Goal: Information Seeking & Learning: Learn about a topic

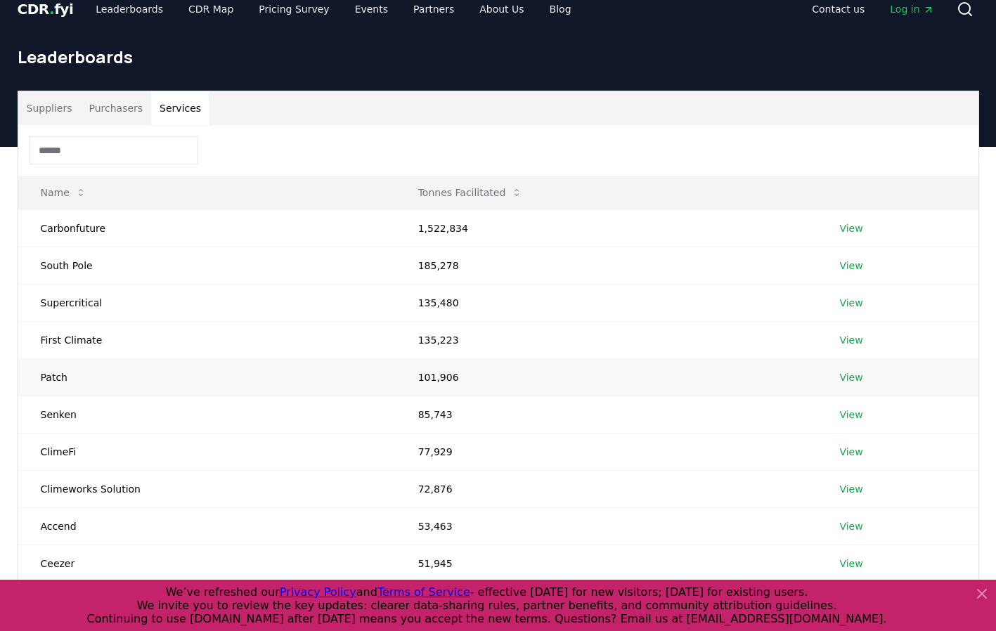
scroll to position [17, 0]
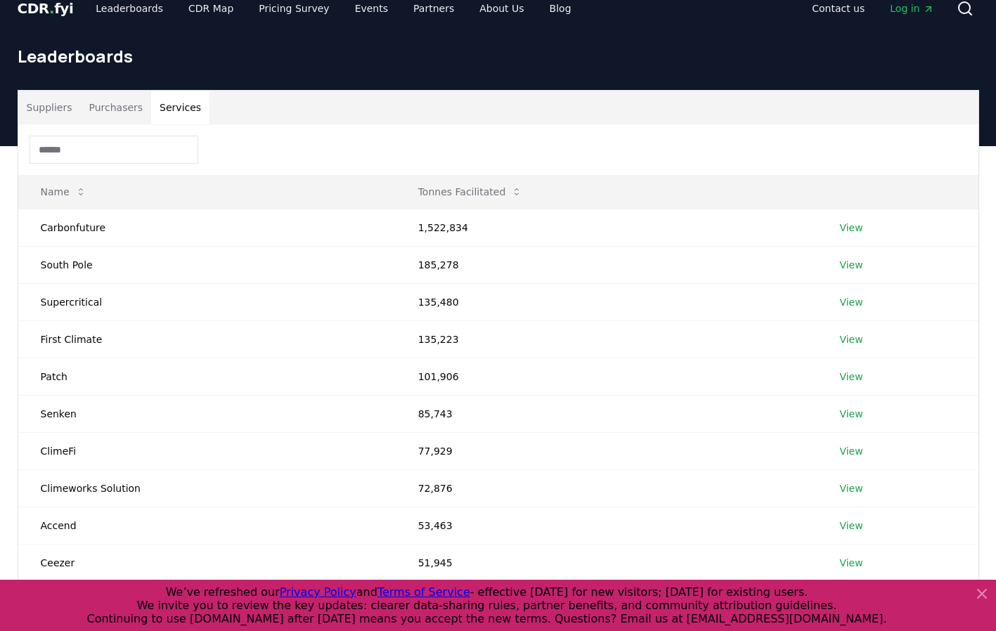
click at [982, 592] on icon at bounding box center [981, 594] width 8 height 8
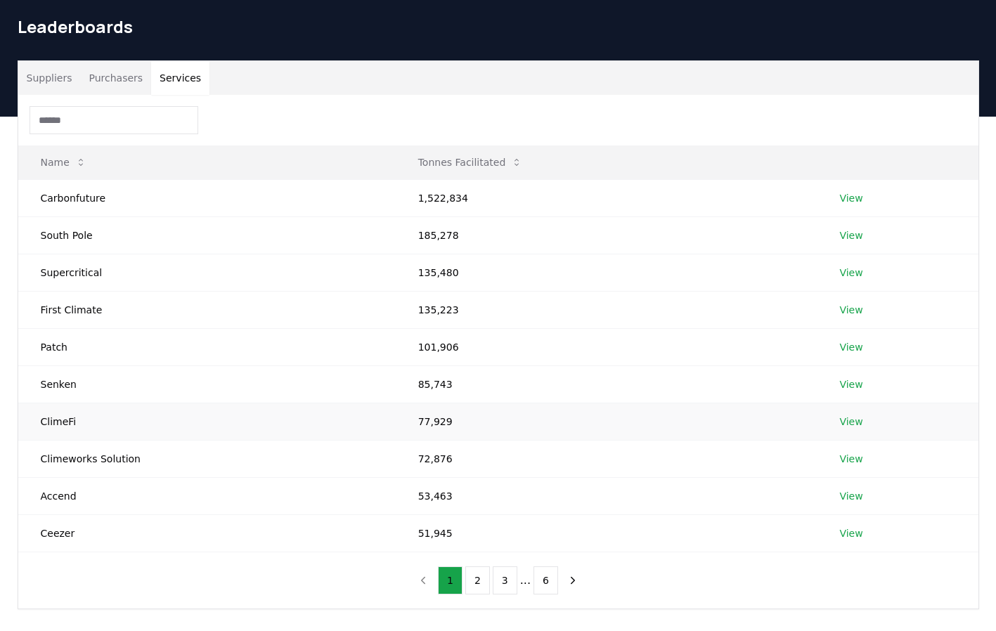
scroll to position [51, 0]
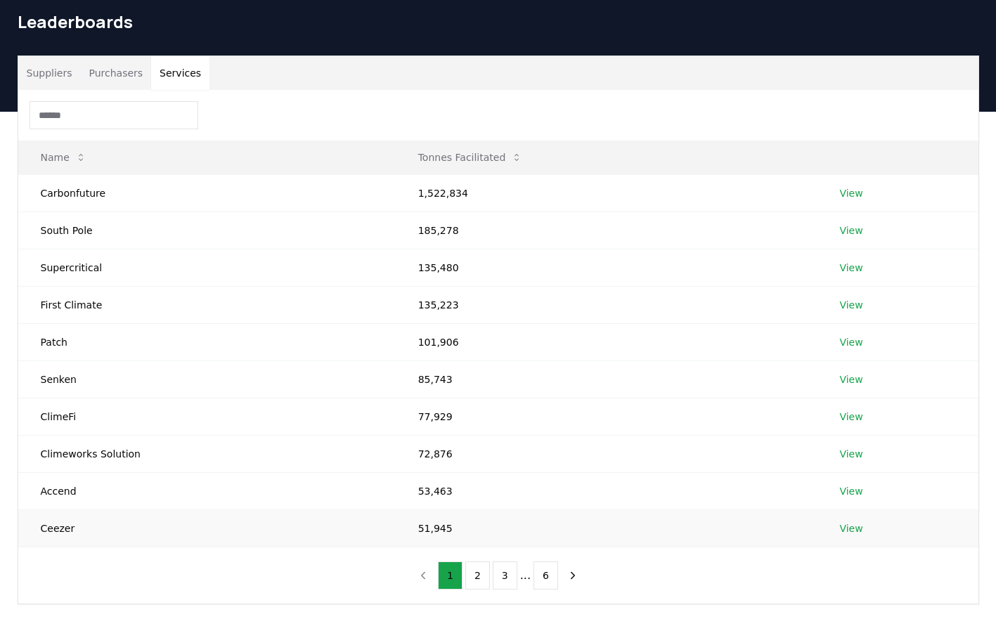
click at [843, 526] on link "View" at bounding box center [850, 528] width 23 height 14
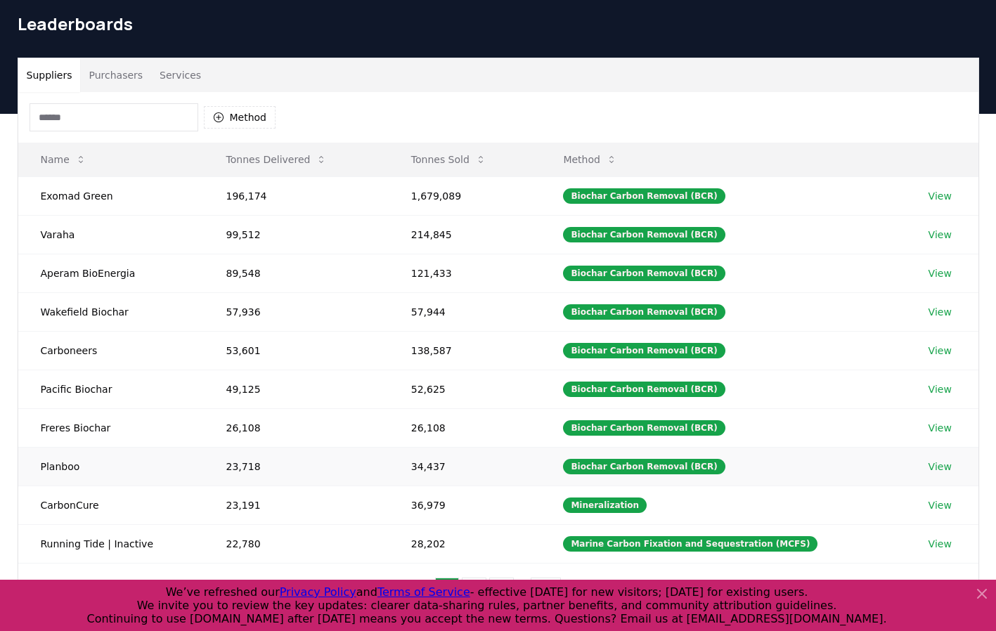
scroll to position [174, 0]
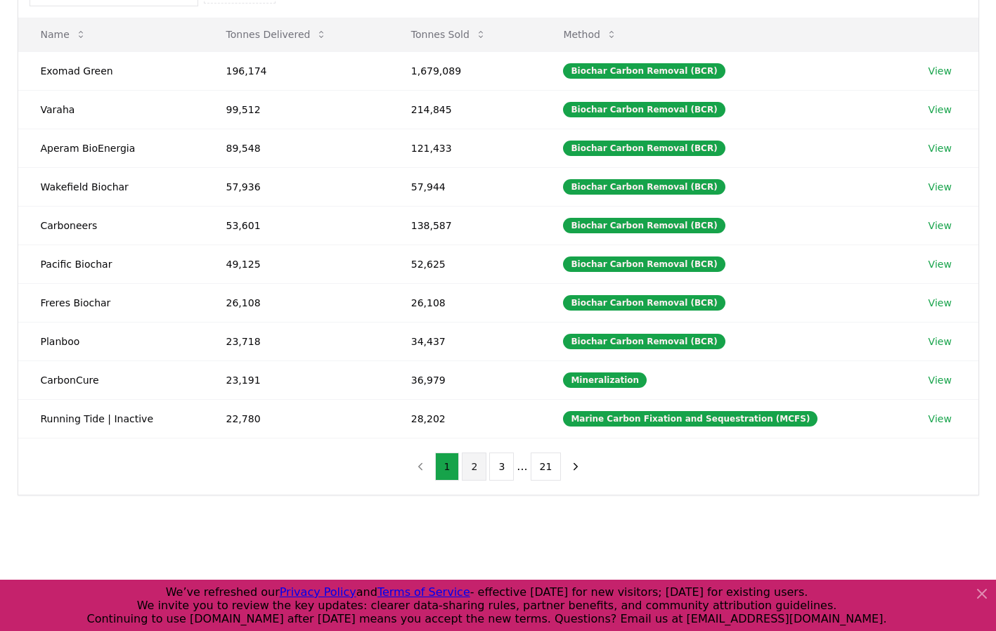
click at [482, 469] on button "2" at bounding box center [474, 467] width 25 height 28
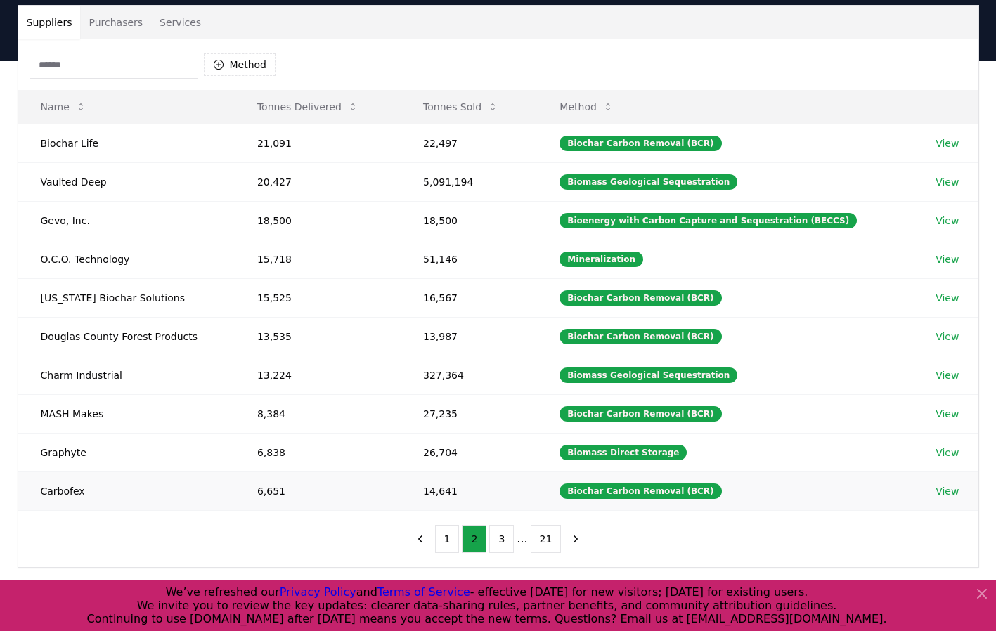
scroll to position [108, 0]
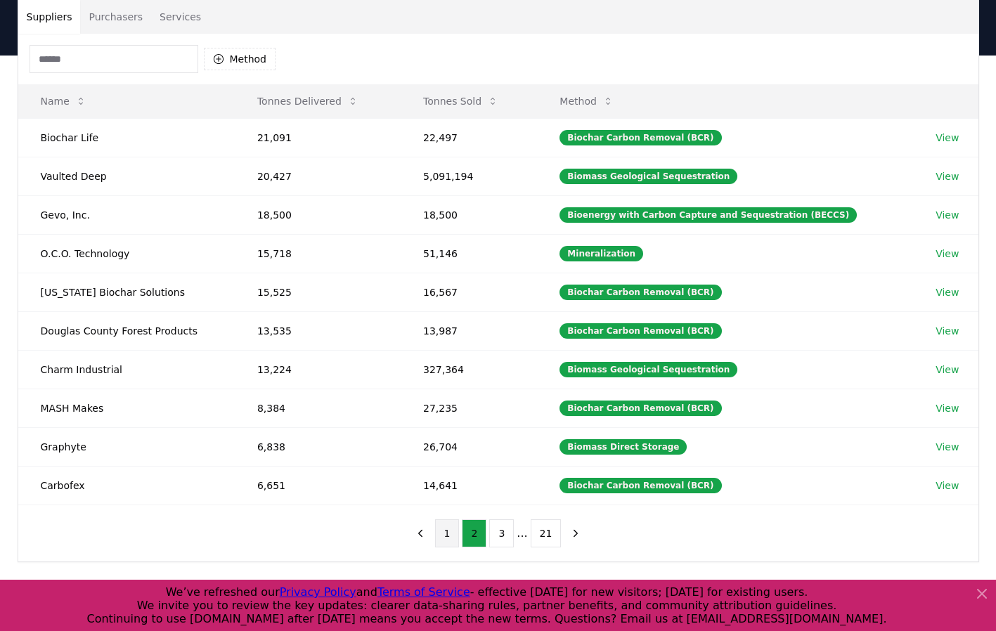
click at [444, 530] on button "1" at bounding box center [447, 533] width 25 height 28
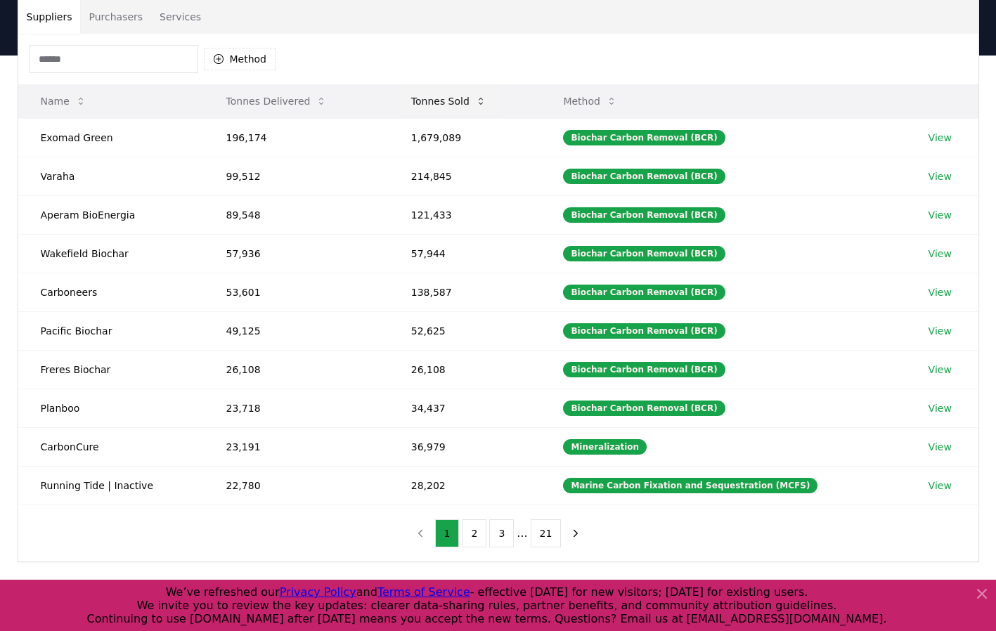
click at [464, 100] on button "Tonnes Sold" at bounding box center [449, 101] width 98 height 28
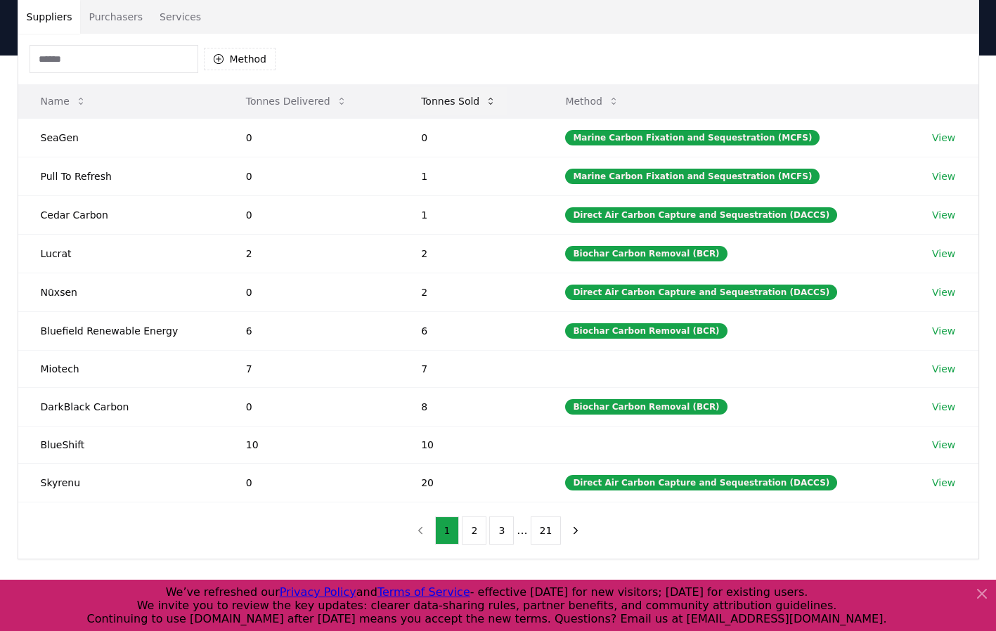
click at [464, 100] on button "Tonnes Sold" at bounding box center [459, 101] width 98 height 28
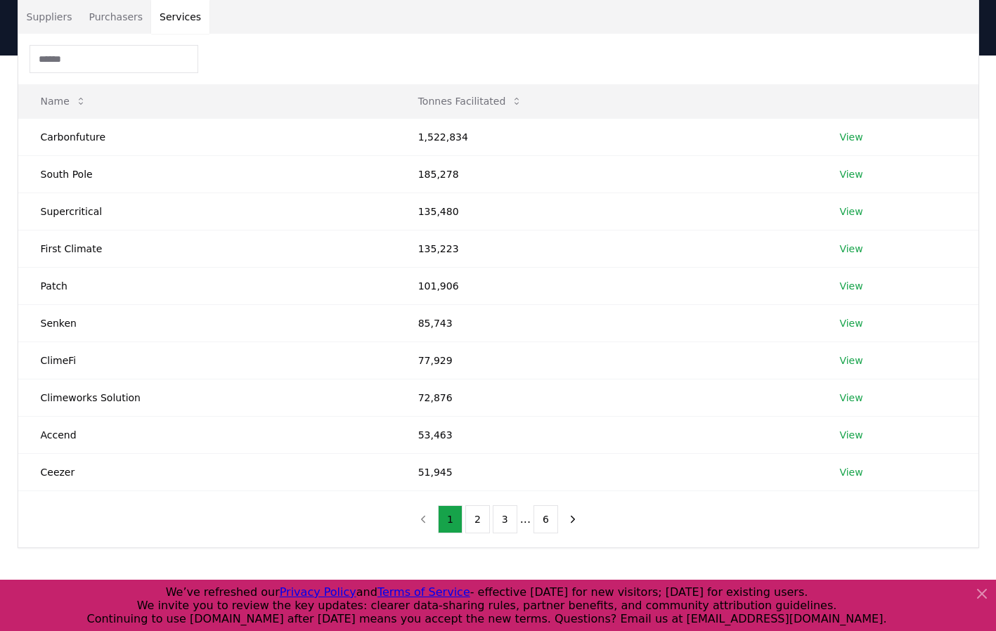
click at [169, 17] on button "Services" at bounding box center [180, 17] width 58 height 34
click at [474, 514] on button "2" at bounding box center [477, 519] width 25 height 28
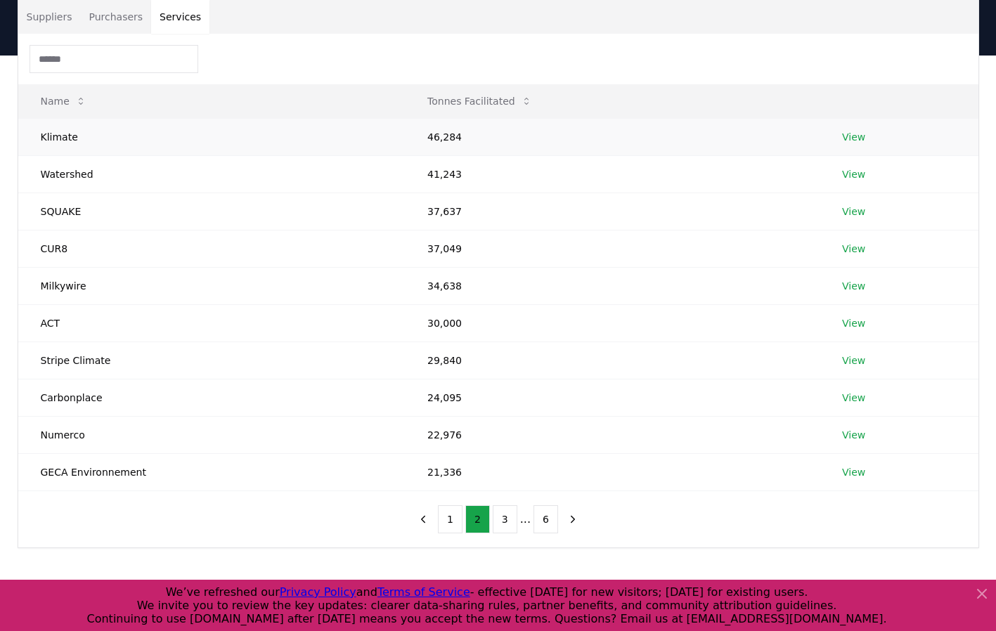
click at [854, 133] on link "View" at bounding box center [853, 137] width 23 height 14
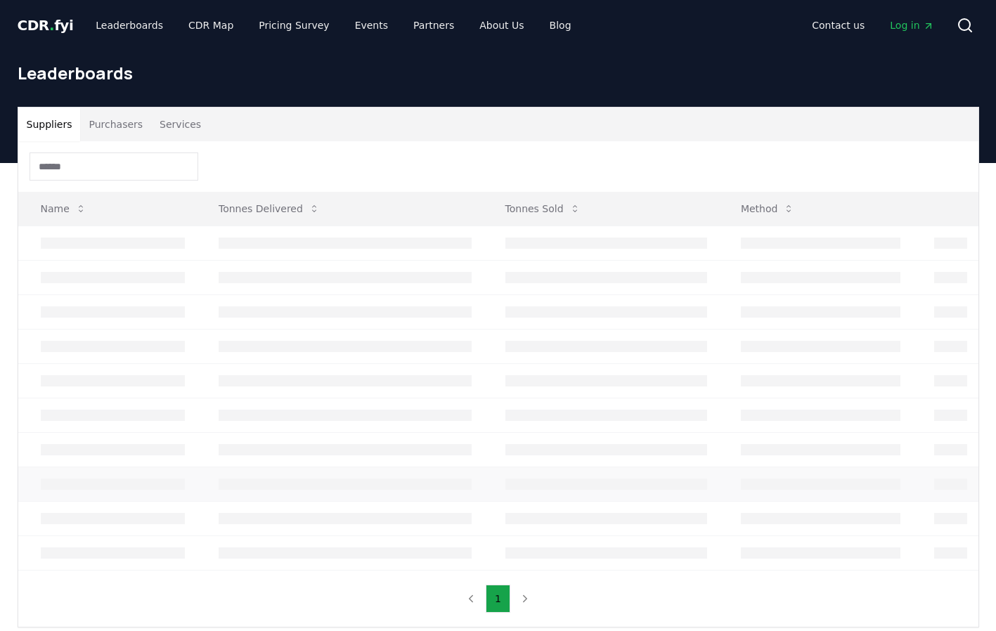
scroll to position [108, 0]
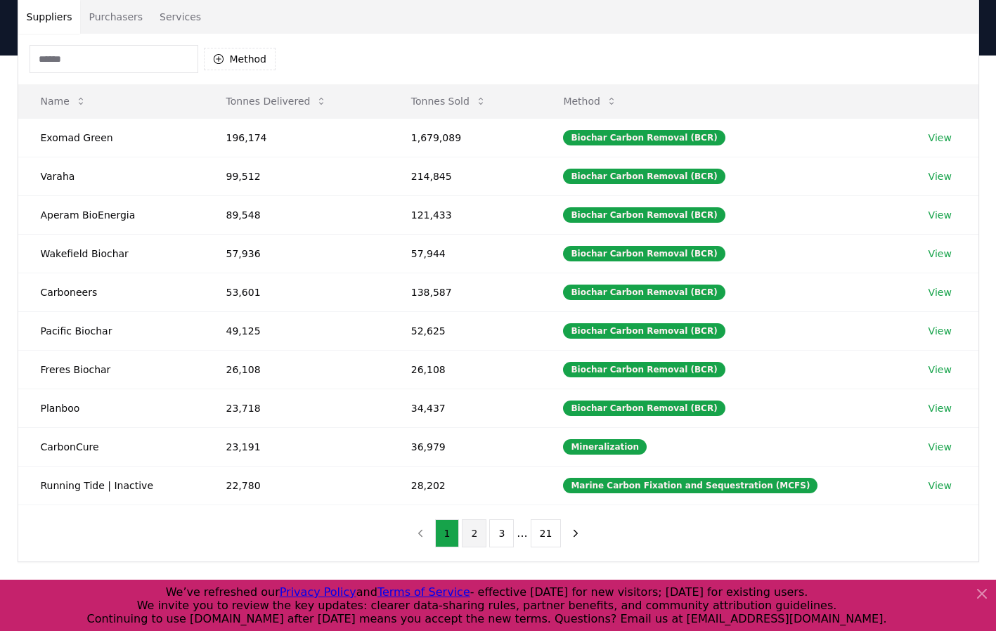
click at [478, 535] on button "2" at bounding box center [474, 533] width 25 height 28
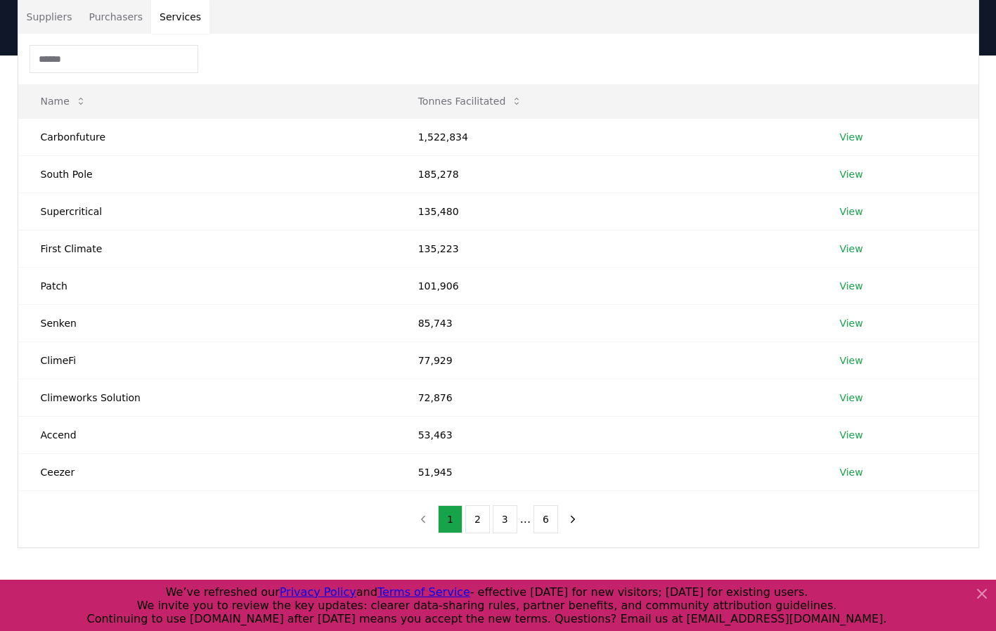
click at [176, 13] on button "Services" at bounding box center [180, 17] width 58 height 34
click at [129, 67] on input at bounding box center [114, 59] width 169 height 28
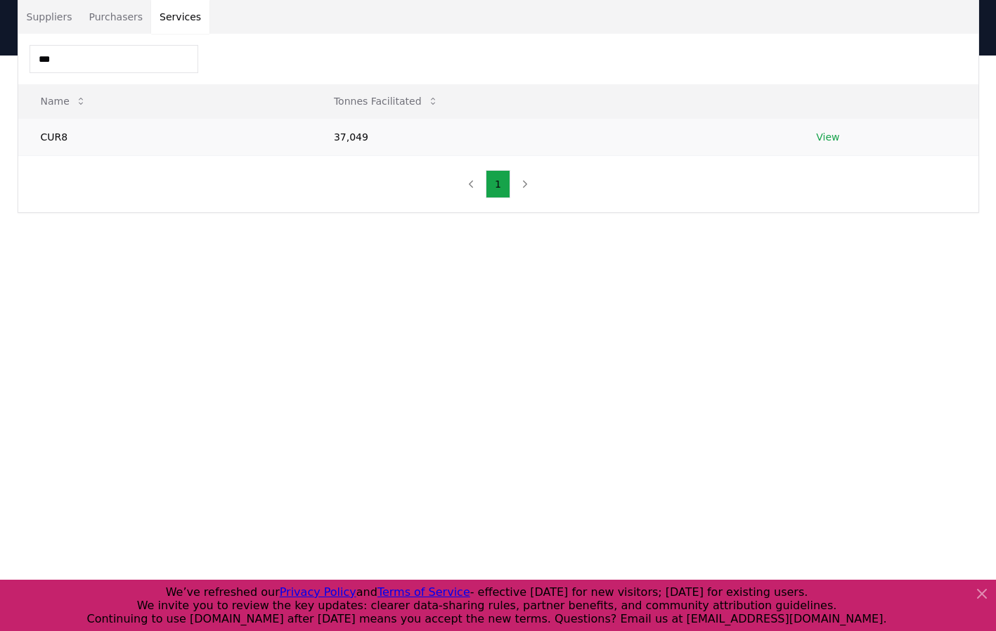
type input "***"
click at [833, 141] on link "View" at bounding box center [827, 137] width 23 height 14
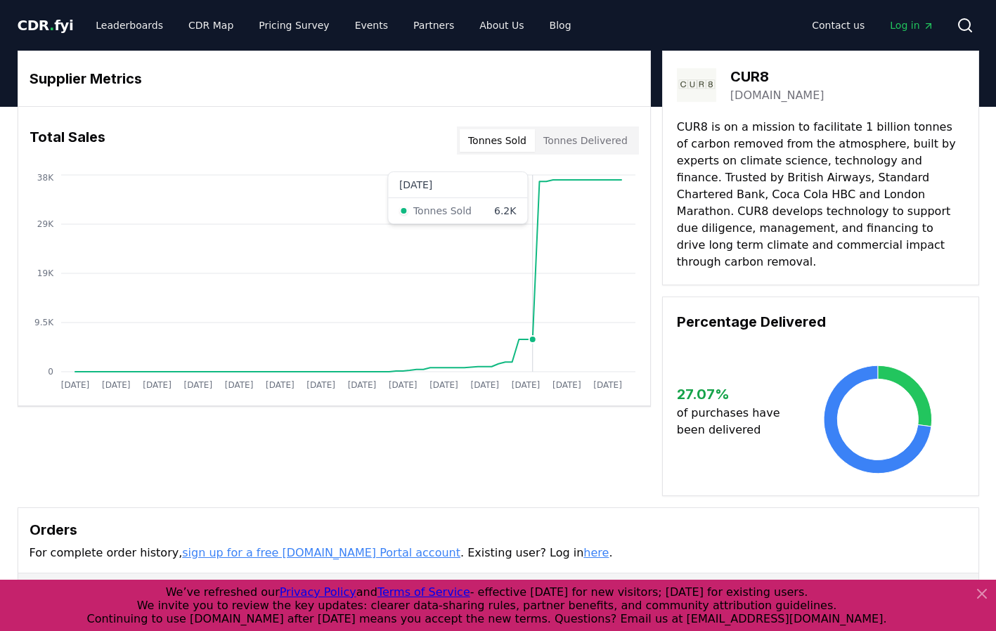
click at [534, 275] on icon at bounding box center [348, 276] width 546 height 192
click at [506, 454] on div "Supplier Metrics Total Sales Tonnes Sold Tonnes Delivered [DATE] [DATE] [DATE] …" at bounding box center [498, 273] width 961 height 445
click at [204, 70] on h3 "Supplier Metrics" at bounding box center [334, 78] width 609 height 21
click at [197, 27] on link "CDR Map" at bounding box center [210, 25] width 67 height 25
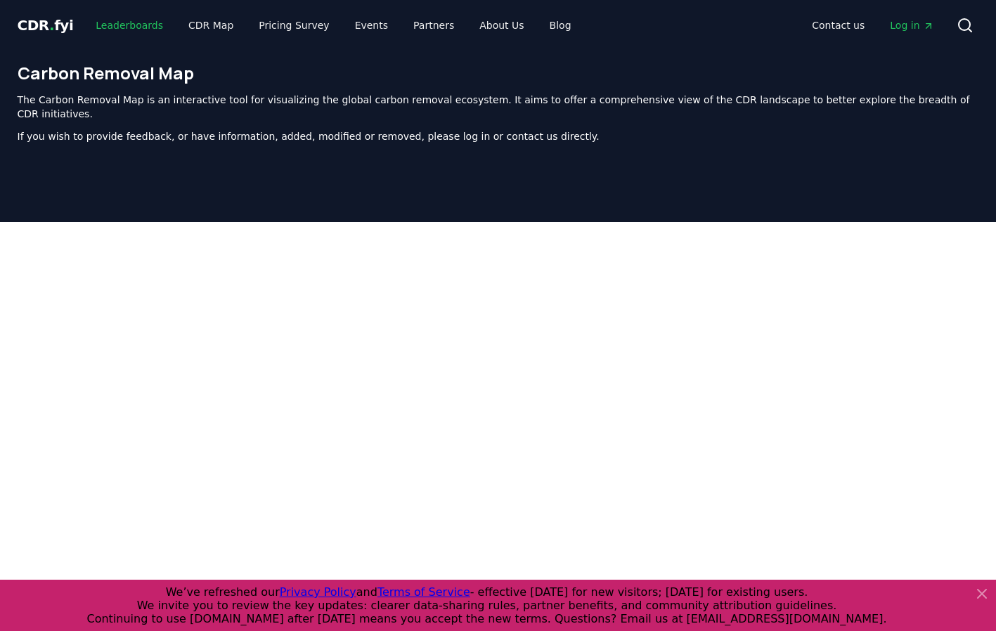
click at [118, 25] on link "Leaderboards" at bounding box center [129, 25] width 90 height 25
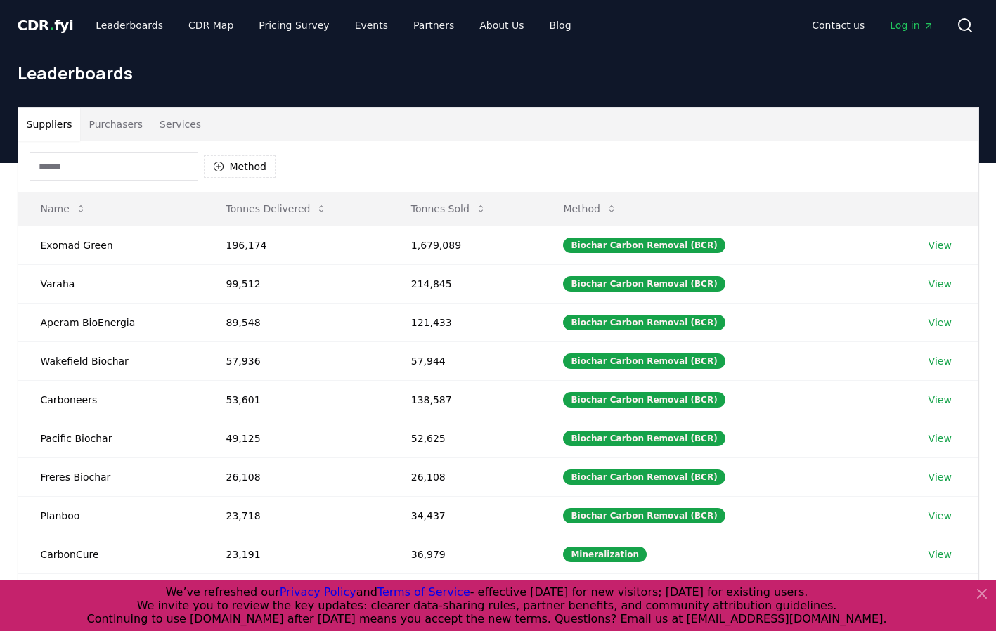
click at [179, 129] on button "Services" at bounding box center [180, 125] width 58 height 34
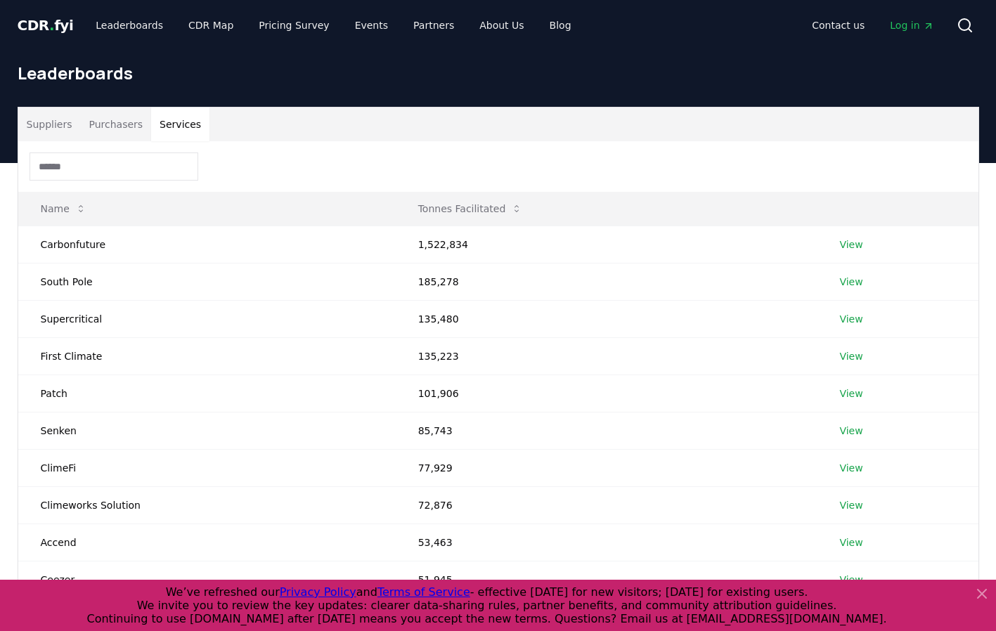
click at [139, 171] on input at bounding box center [114, 166] width 169 height 28
click at [840, 318] on link "View" at bounding box center [850, 319] width 23 height 14
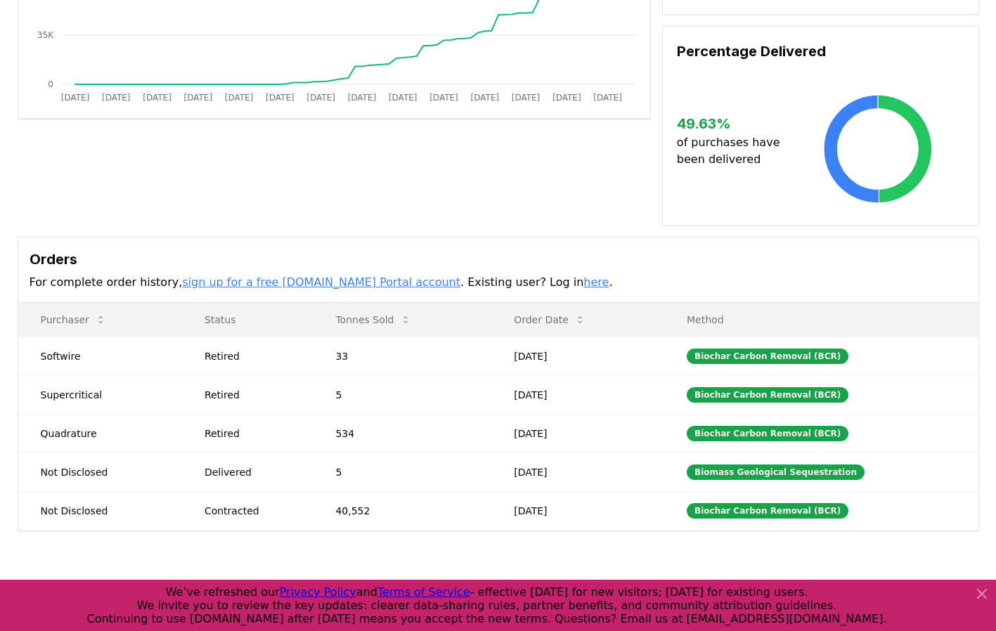
scroll to position [288, 0]
